Goal: Navigation & Orientation: Find specific page/section

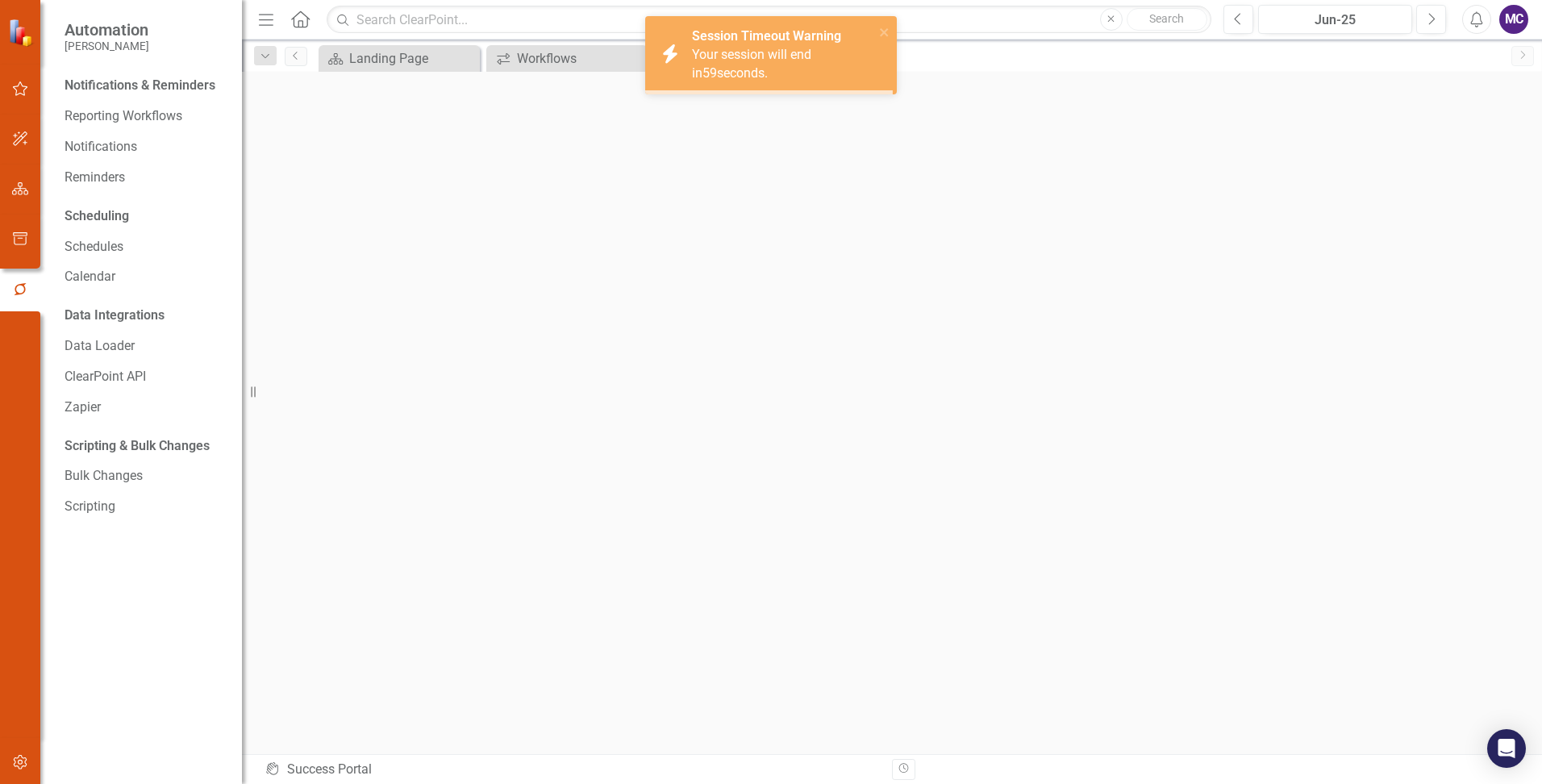
scroll to position [5, 0]
click at [883, 30] on icon "close" at bounding box center [884, 33] width 11 height 13
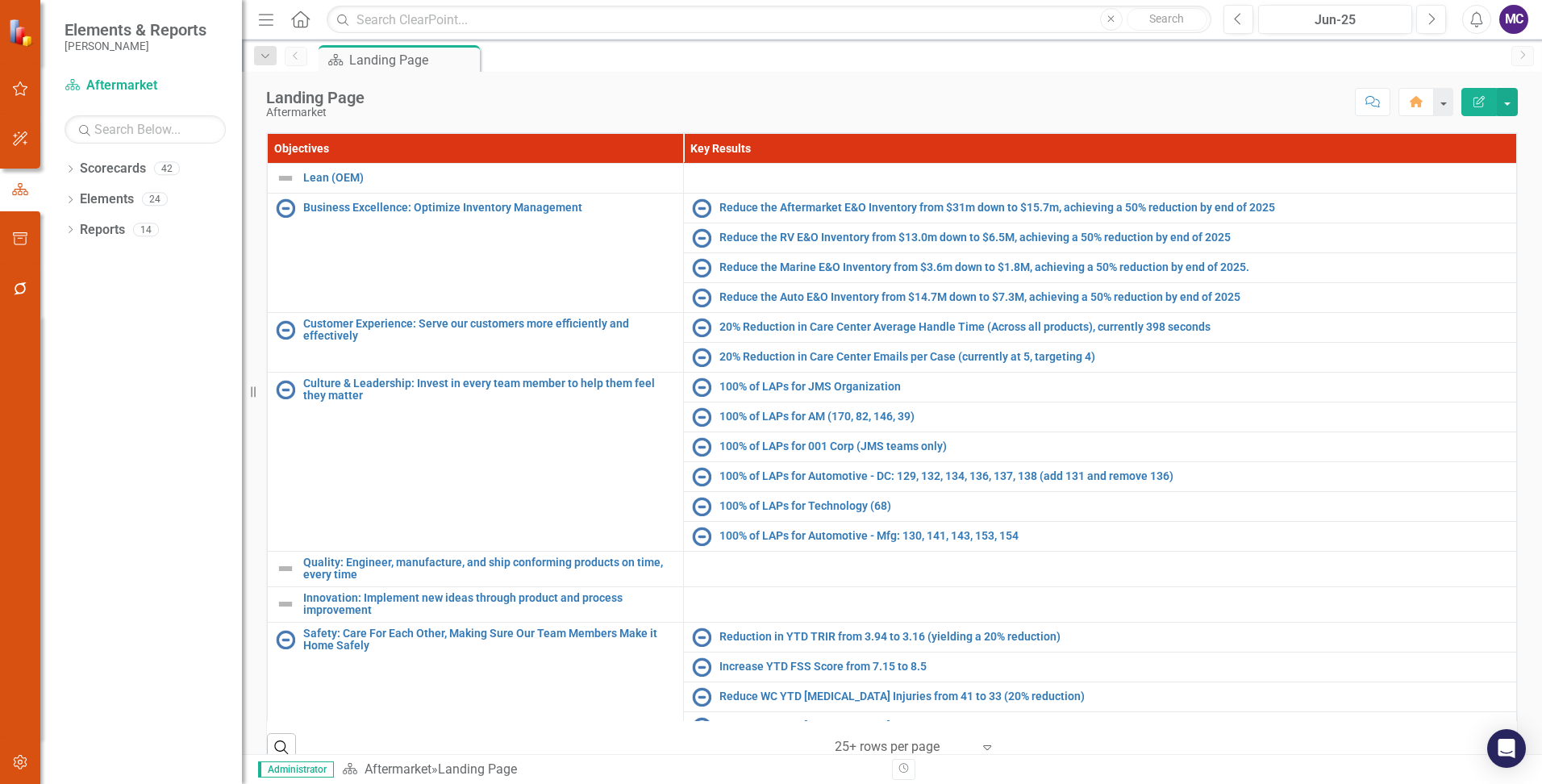
click at [1518, 16] on div "MC" at bounding box center [1513, 19] width 29 height 29
click at [1070, 98] on div "Score: N/A Jun-25 Completed Comment Home Edit Report" at bounding box center [945, 101] width 1145 height 27
click at [1518, 5] on div "MC" at bounding box center [1513, 19] width 29 height 29
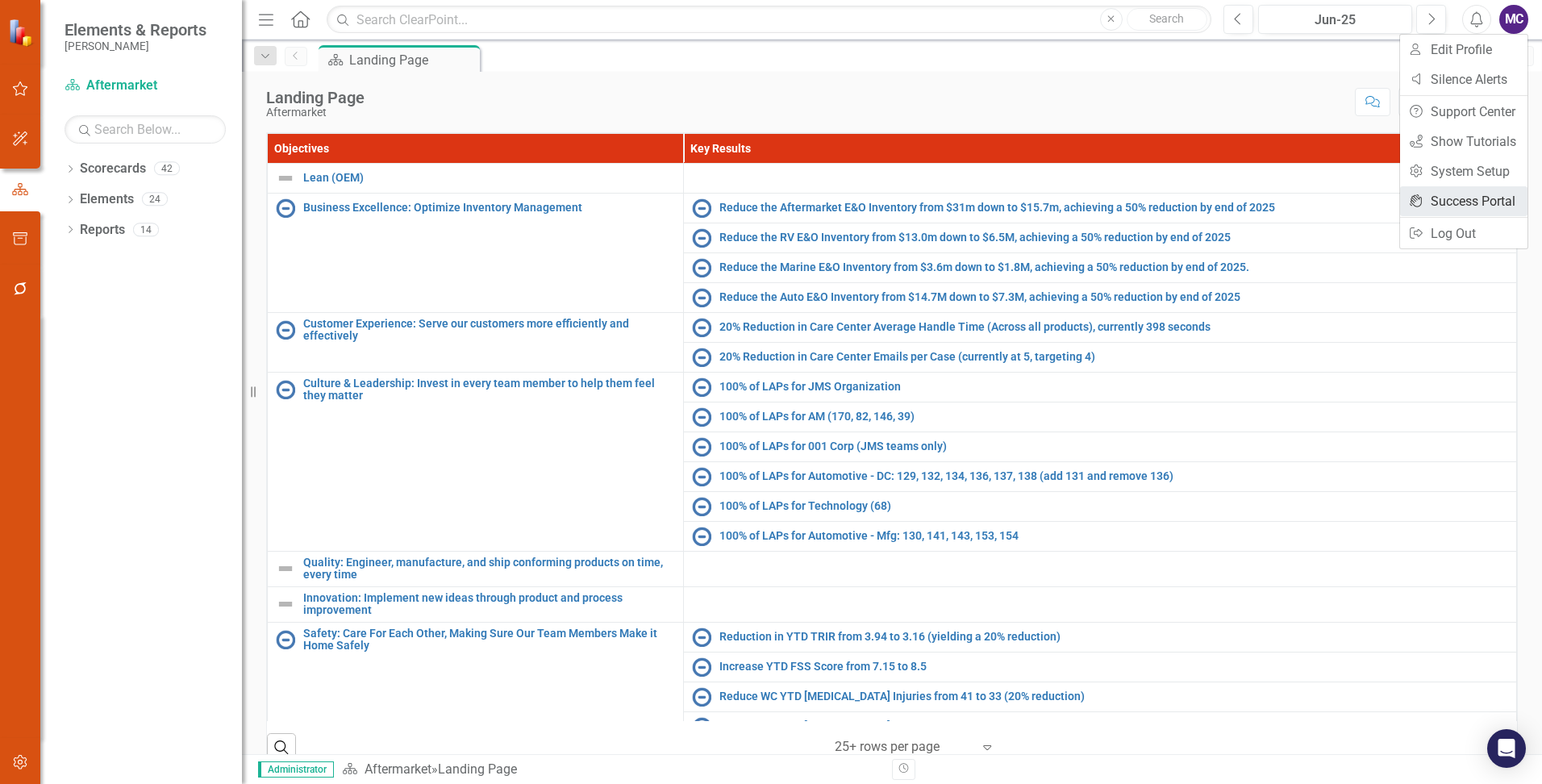
click at [1453, 201] on link "icon.portal Success Portal" at bounding box center [1463, 201] width 127 height 30
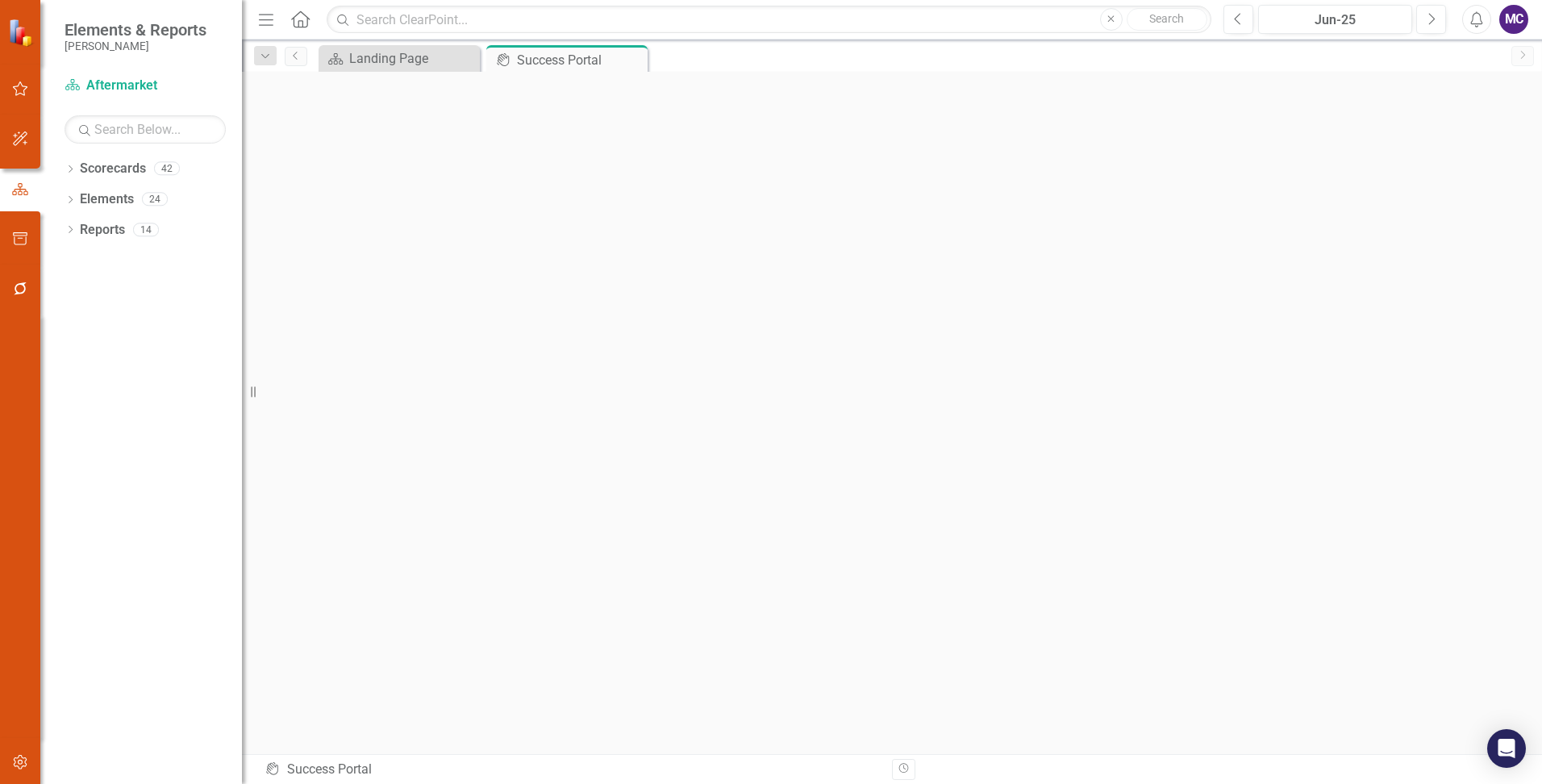
scroll to position [6, 0]
